Goal: Navigation & Orientation: Find specific page/section

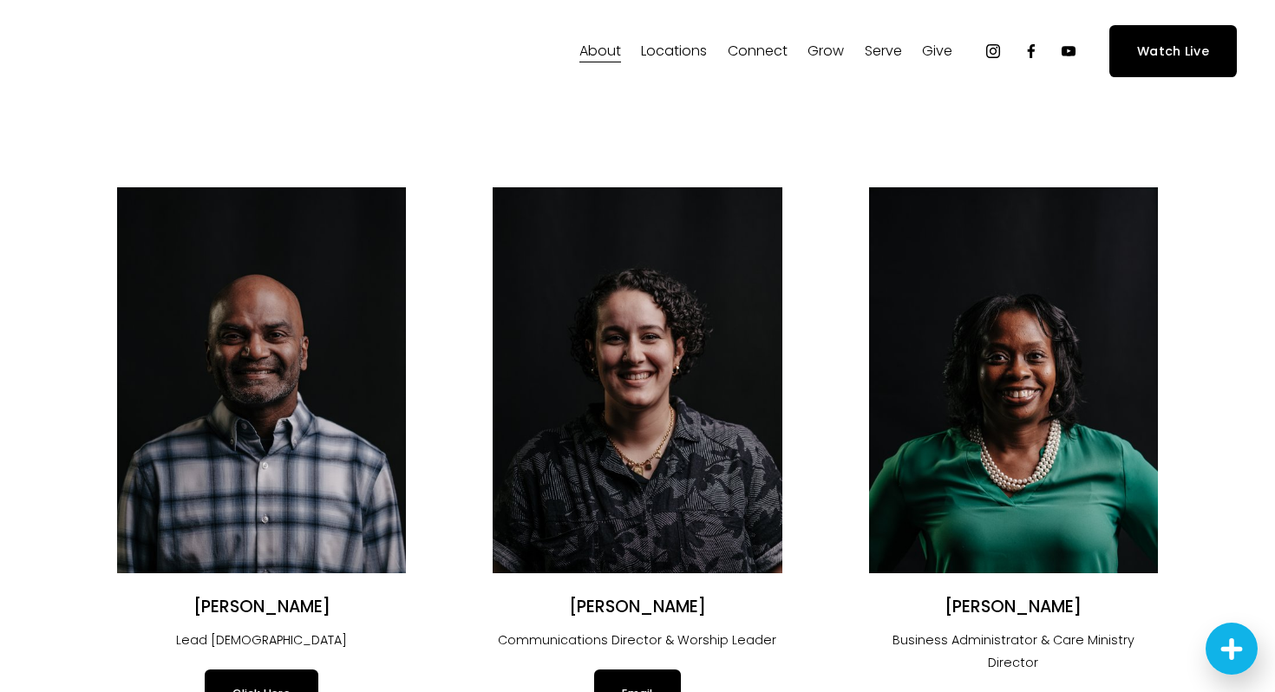
scroll to position [6, 0]
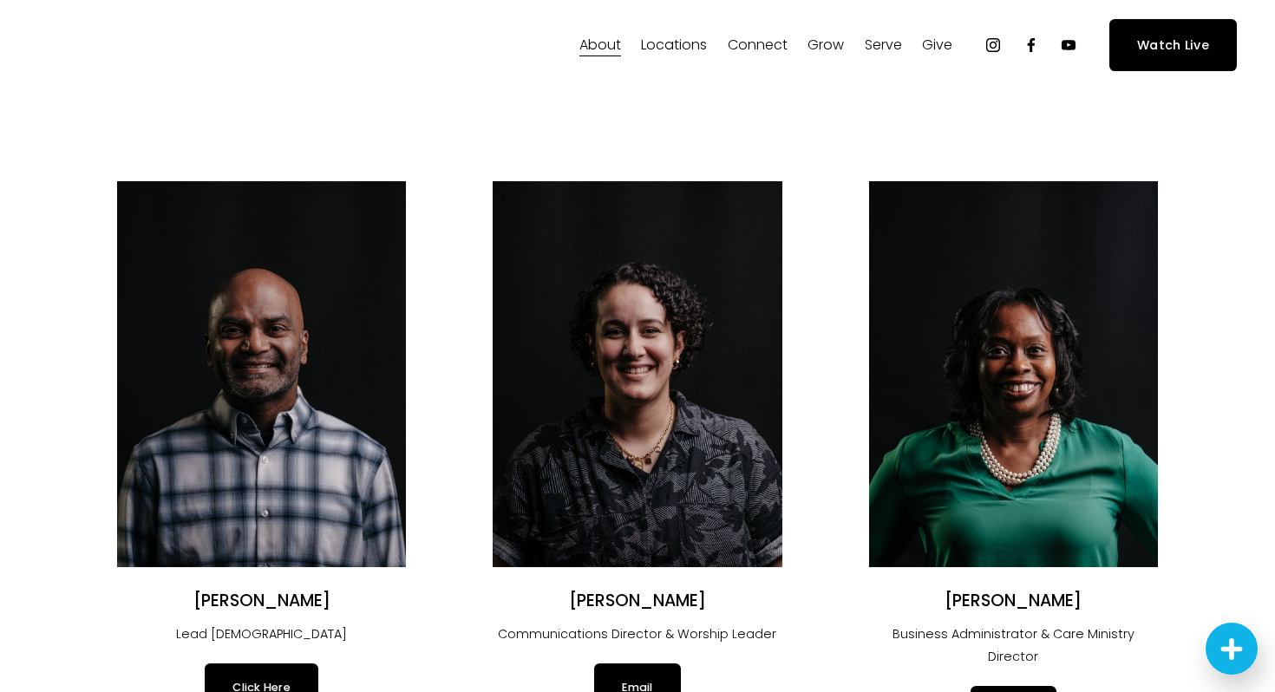
click at [0, 0] on span "Alpha" at bounding box center [0, 0] width 0 height 0
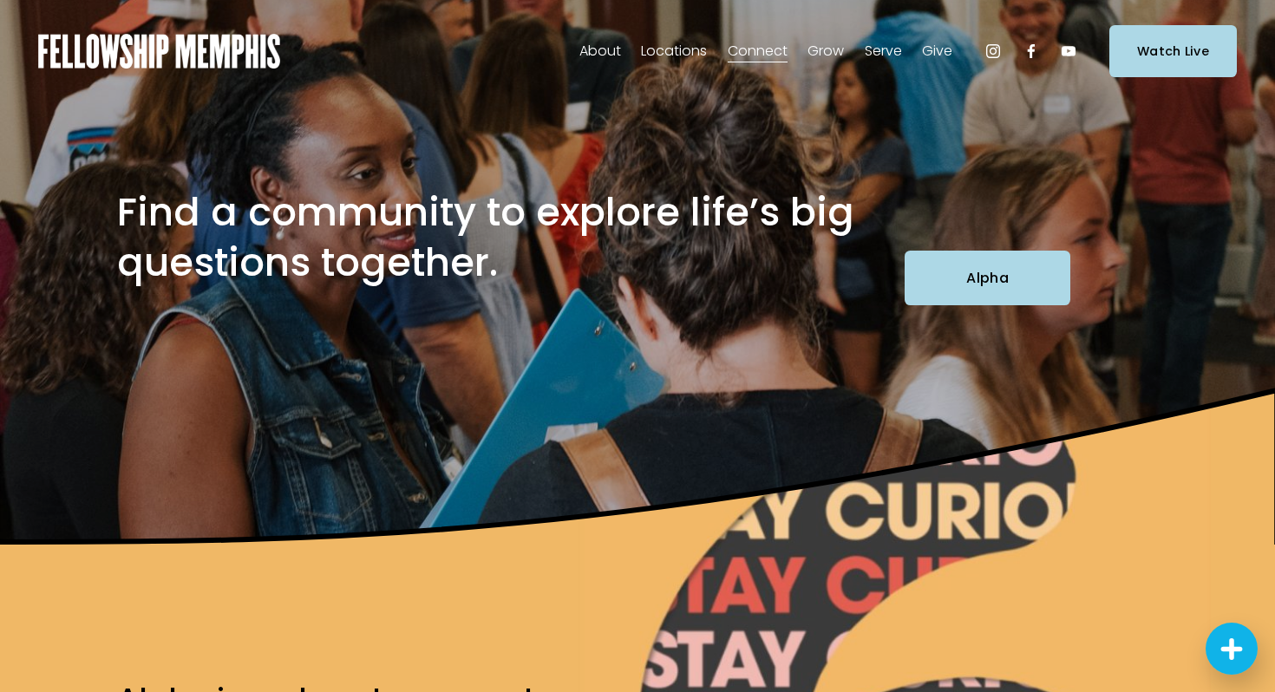
click at [0, 0] on link "Groups" at bounding box center [0, 0] width 0 height 0
click at [0, 0] on link "Join A Serve Team" at bounding box center [0, 0] width 0 height 0
